Goal: Navigation & Orientation: Find specific page/section

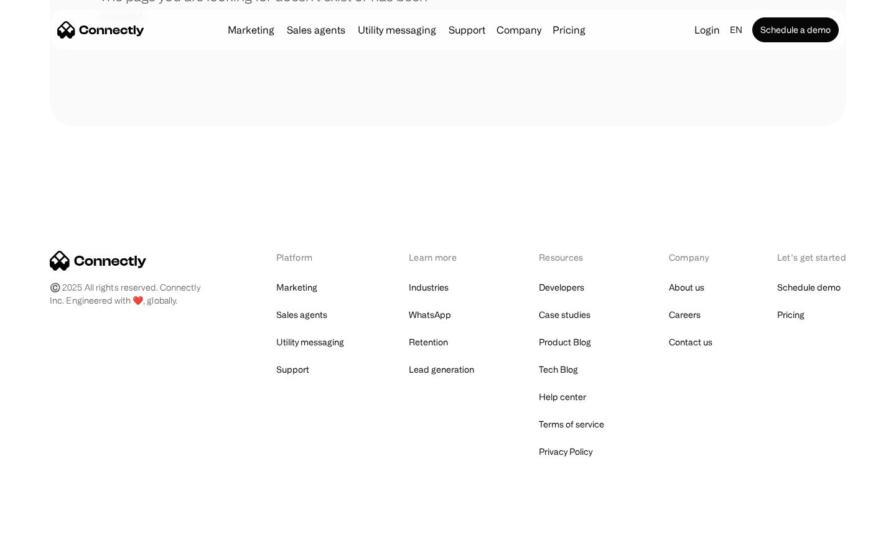
scroll to position [227, 0]
